Goal: Navigation & Orientation: Understand site structure

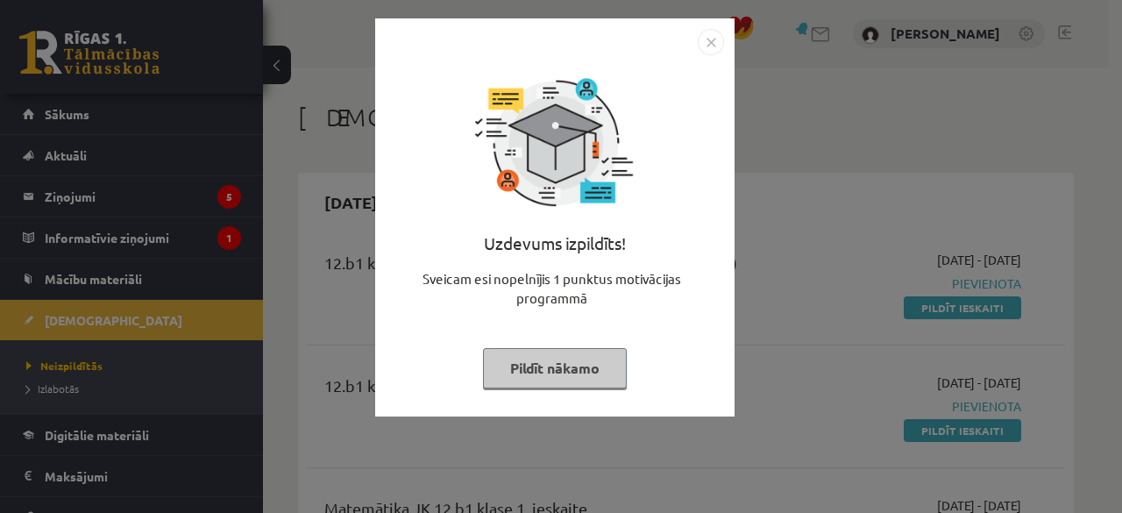
click at [578, 371] on button "Pildīt nākamo" at bounding box center [555, 368] width 144 height 40
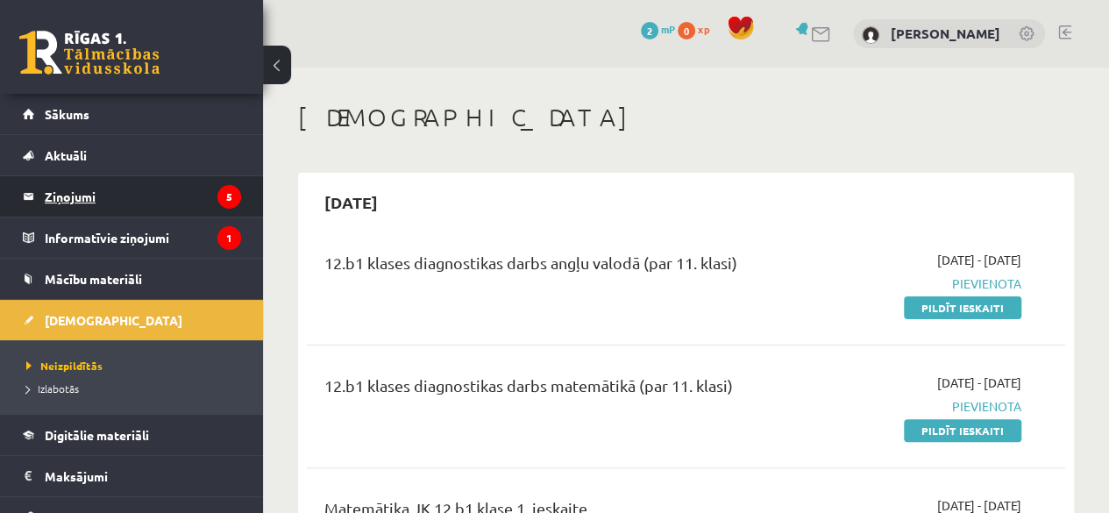
click at [83, 196] on legend "Ziņojumi 5" at bounding box center [143, 196] width 196 height 40
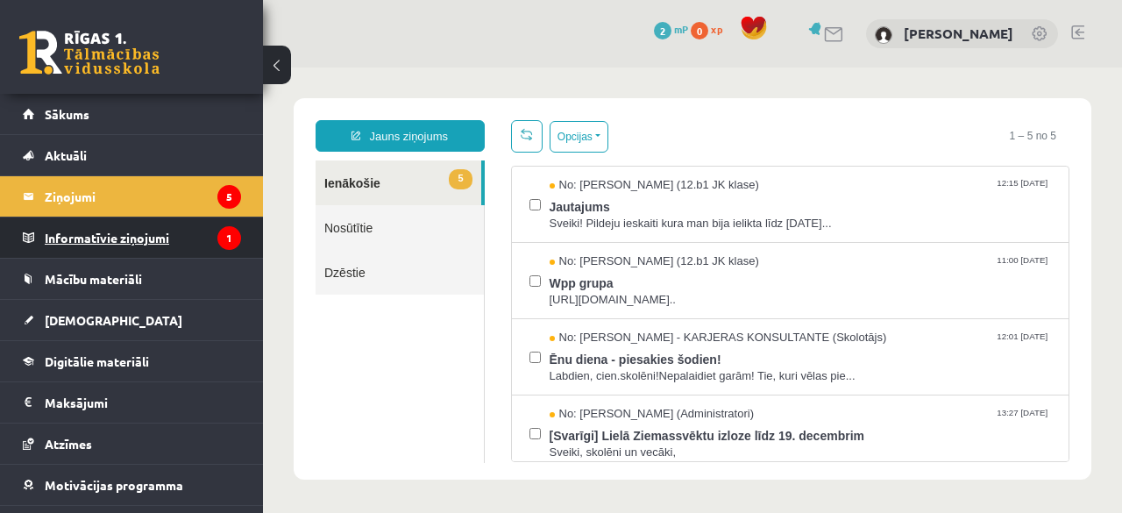
click at [115, 241] on legend "Informatīvie ziņojumi 1" at bounding box center [143, 237] width 196 height 40
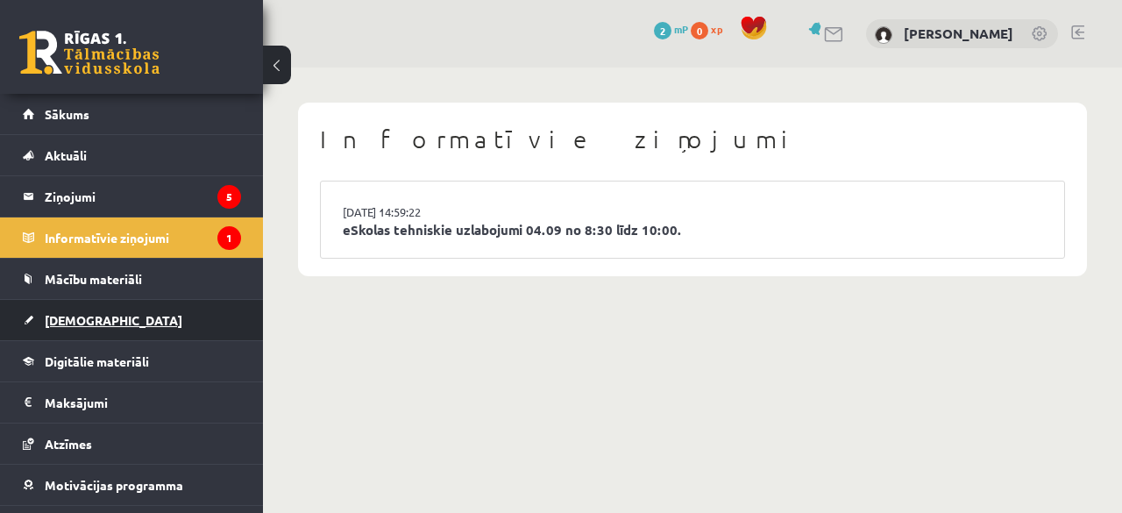
click at [81, 313] on span "[DEMOGRAPHIC_DATA]" at bounding box center [114, 320] width 138 height 16
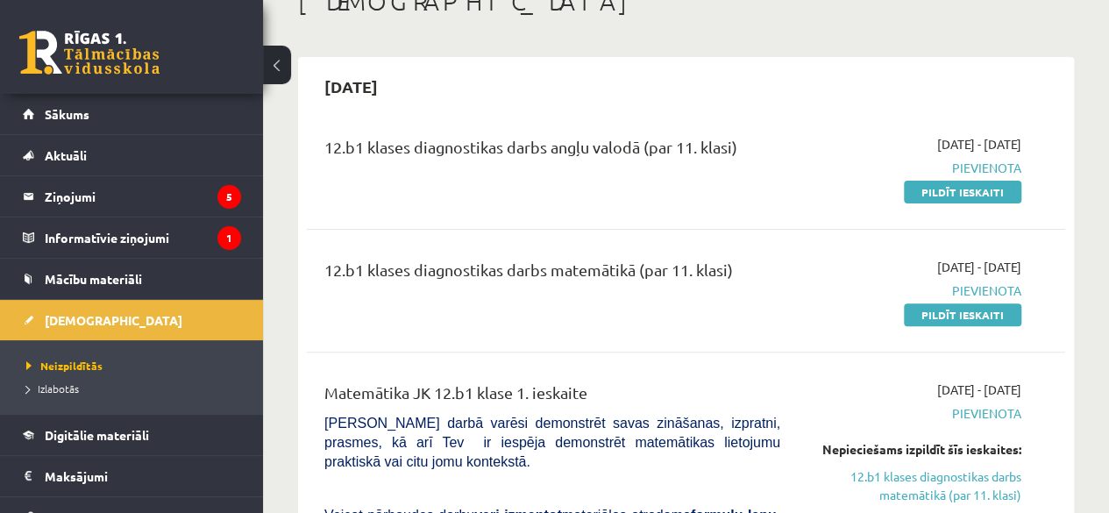
scroll to position [102, 0]
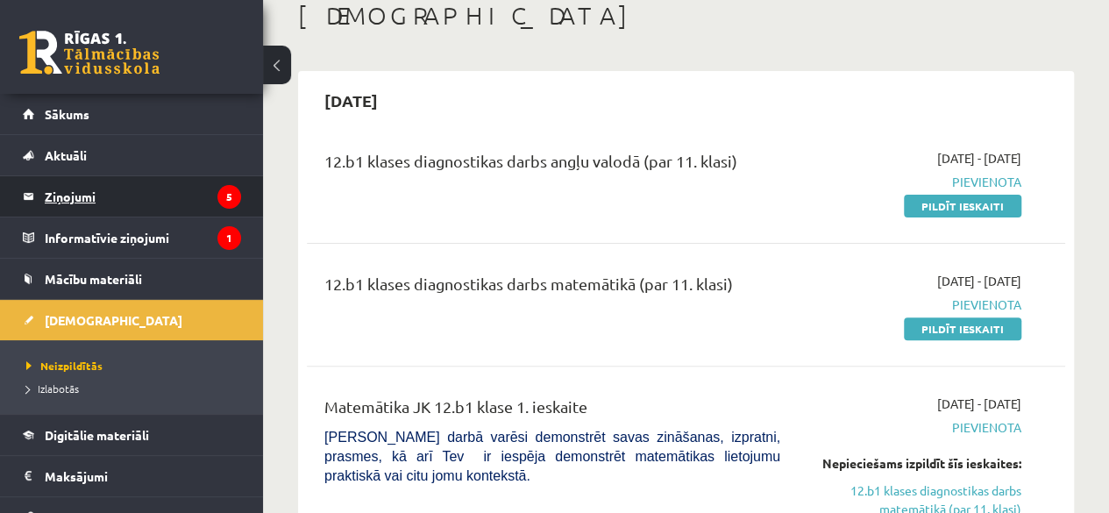
click at [62, 194] on legend "Ziņojumi 5" at bounding box center [143, 196] width 196 height 40
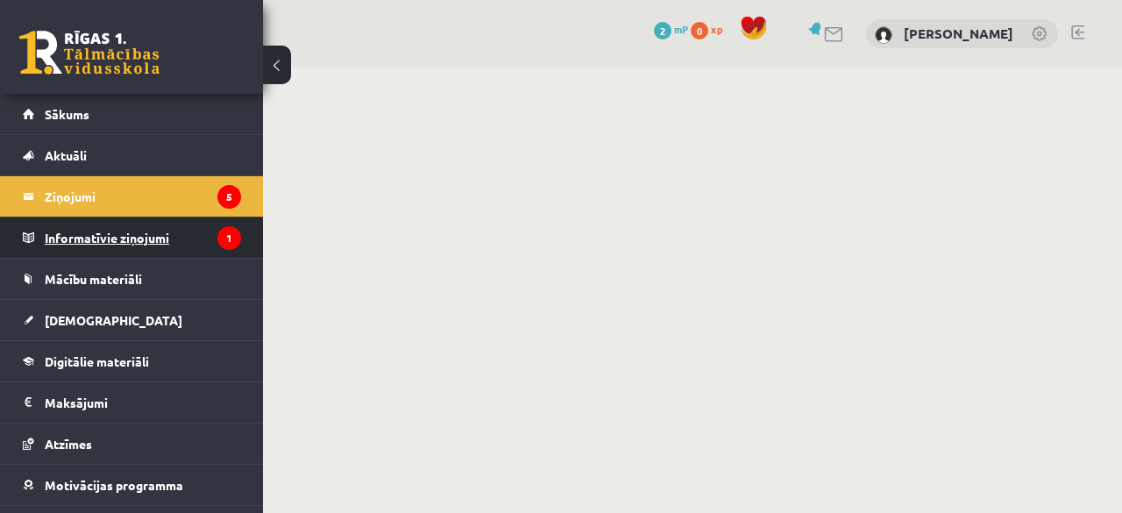
click at [119, 234] on legend "Informatīvie ziņojumi 1" at bounding box center [143, 237] width 196 height 40
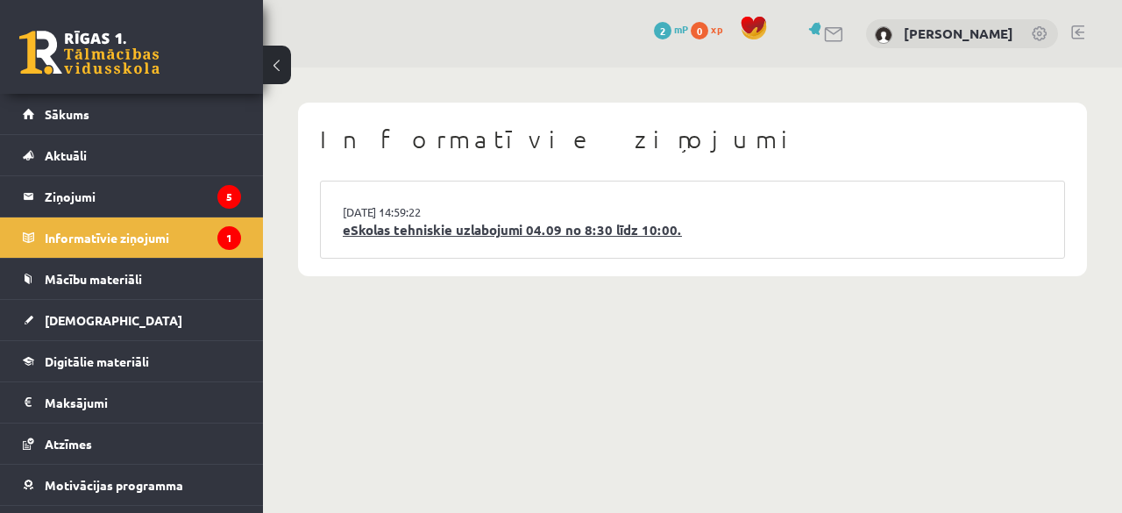
click at [460, 232] on link "eSkolas tehniskie uzlabojumi 04.09 no 8:30 līdz 10:00." at bounding box center [692, 230] width 699 height 20
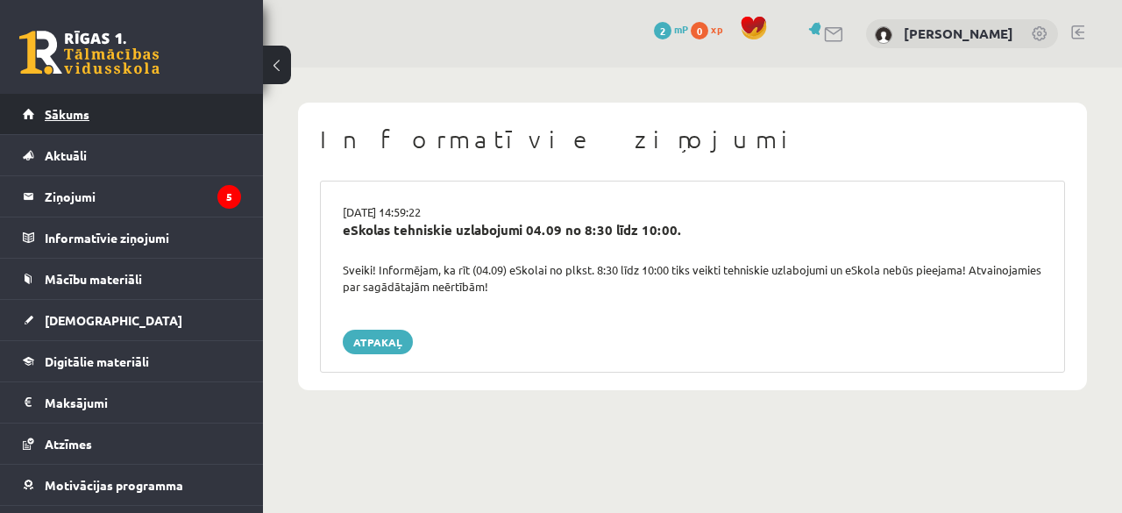
click at [75, 117] on span "Sākums" at bounding box center [67, 114] width 45 height 16
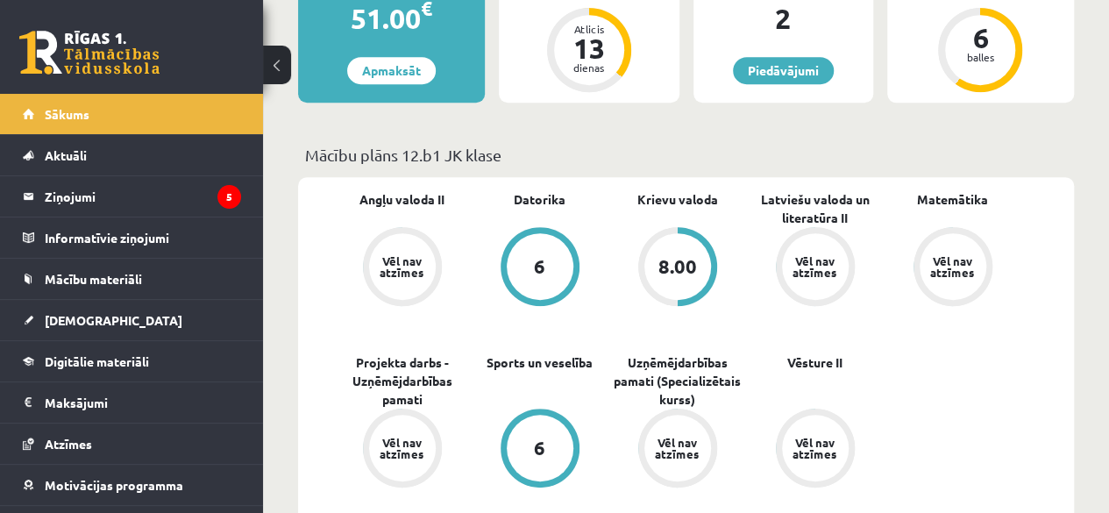
scroll to position [439, 0]
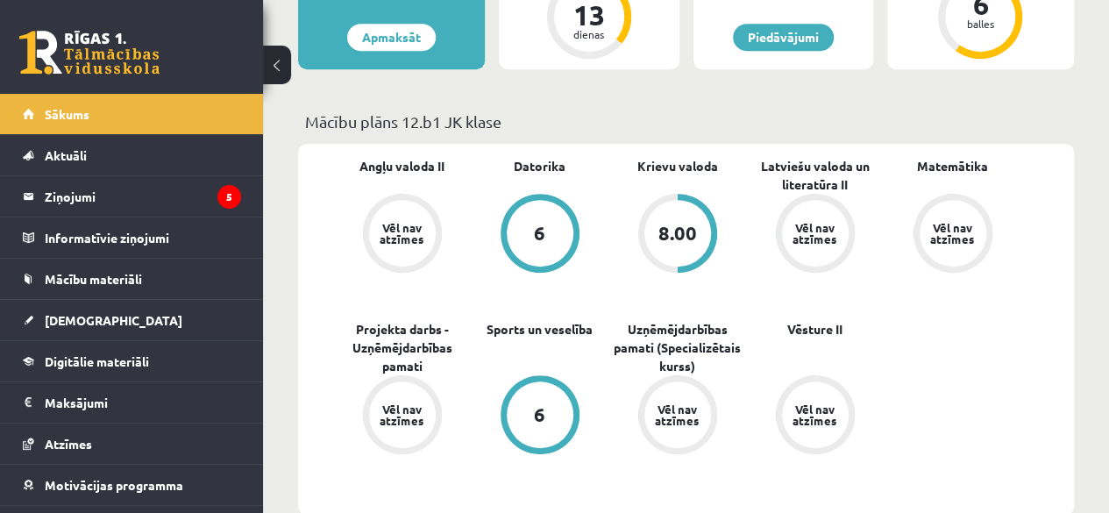
click at [680, 230] on div "8.00" at bounding box center [677, 232] width 39 height 19
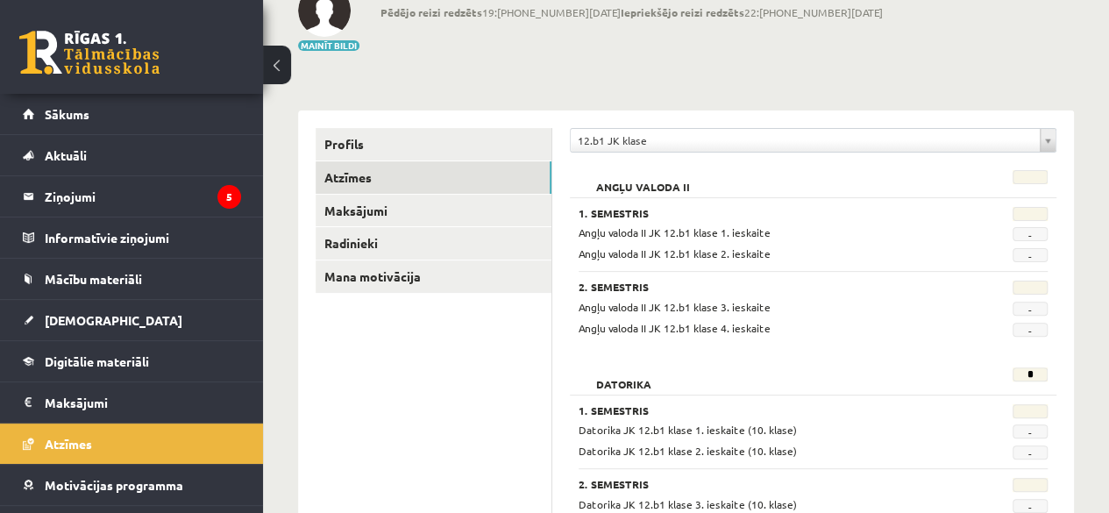
scroll to position [98, 0]
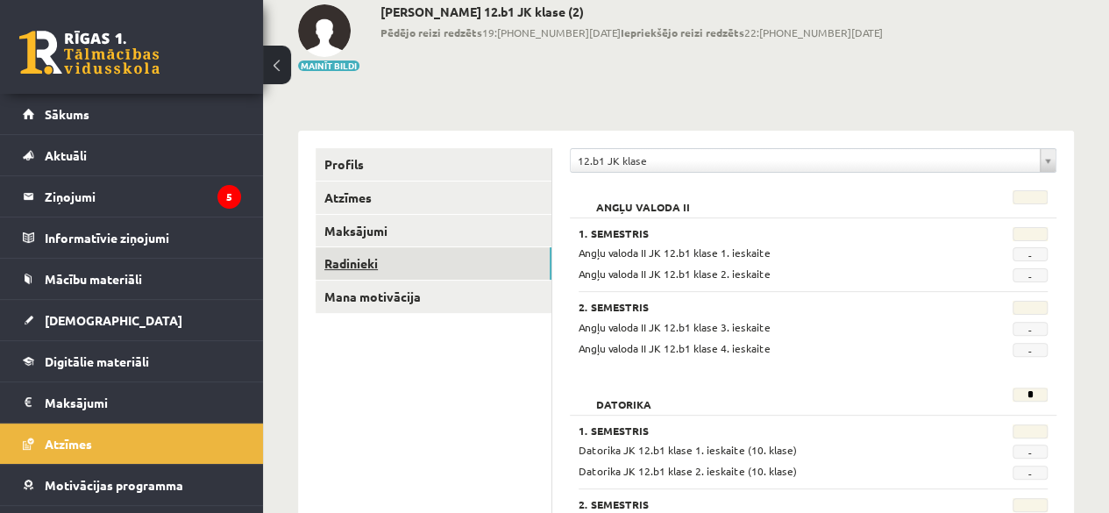
click at [358, 253] on link "Radinieki" at bounding box center [433, 263] width 236 height 32
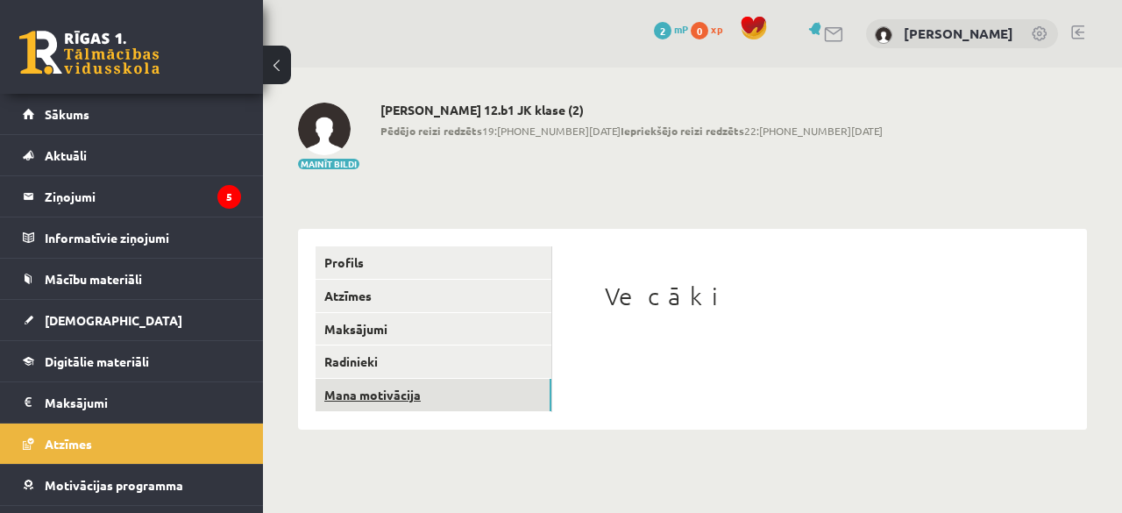
click at [387, 393] on link "Mana motivācija" at bounding box center [433, 395] width 236 height 32
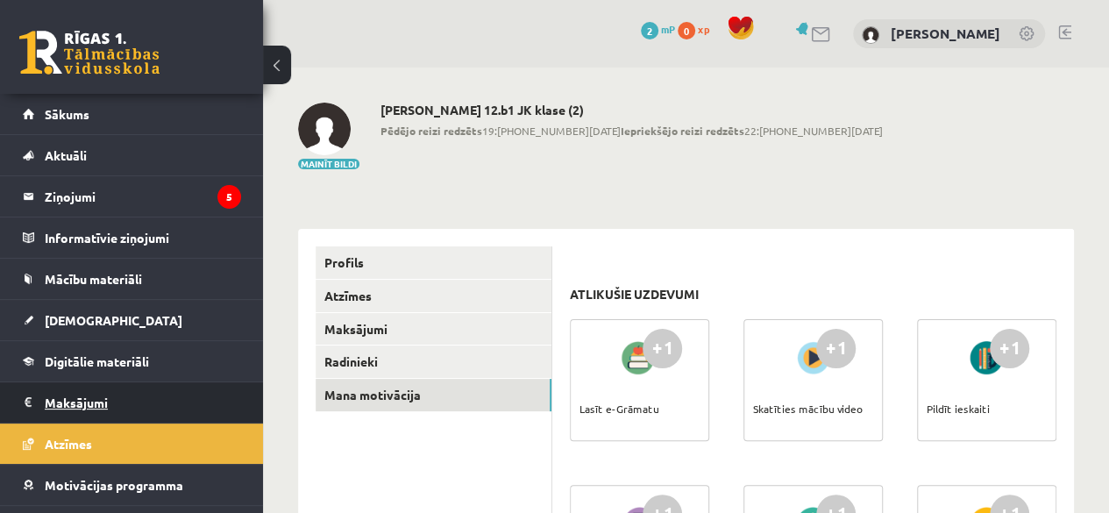
click at [52, 393] on legend "Maksājumi 0" at bounding box center [143, 402] width 196 height 40
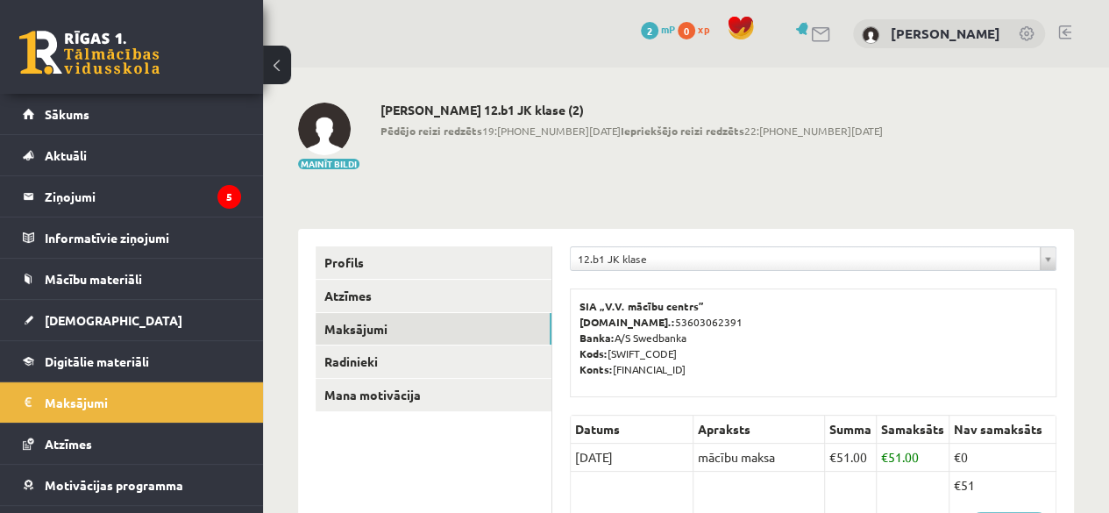
click at [860, 132] on div "Mainīt bildi [PERSON_NAME] 12.b1 JK klase (2) Pēdējo reizi redzēts 19:[PHONE_NU…" at bounding box center [686, 137] width 776 height 68
